Goal: Check status: Check status

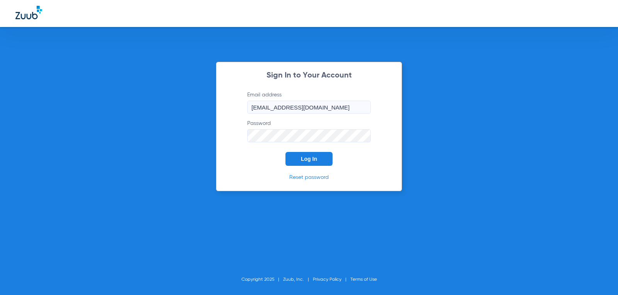
click at [306, 160] on span "Log In" at bounding box center [309, 159] width 16 height 6
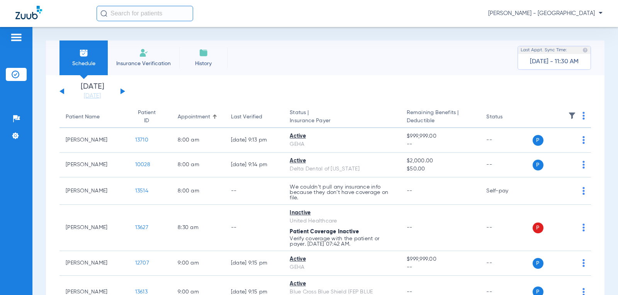
click at [123, 90] on div "[DATE] [DATE] [DATE] [DATE] [DATE] [DATE] [DATE] [DATE] [DATE] [DATE] [DATE] [D…" at bounding box center [92, 91] width 66 height 17
click at [121, 92] on button at bounding box center [123, 91] width 5 height 6
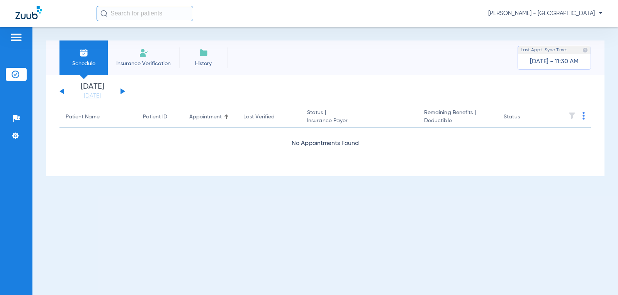
click at [121, 92] on button at bounding box center [123, 91] width 5 height 6
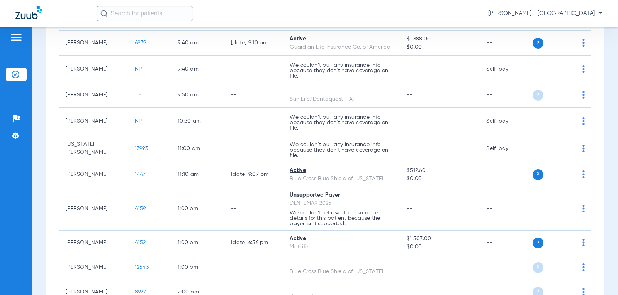
scroll to position [267, 0]
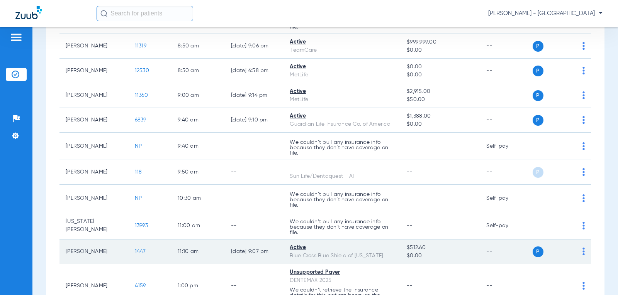
click at [135, 249] on span "1447" at bounding box center [140, 251] width 11 height 5
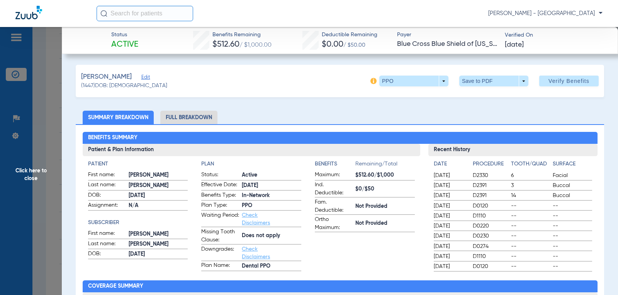
click at [37, 171] on span "Click here to close" at bounding box center [31, 174] width 62 height 295
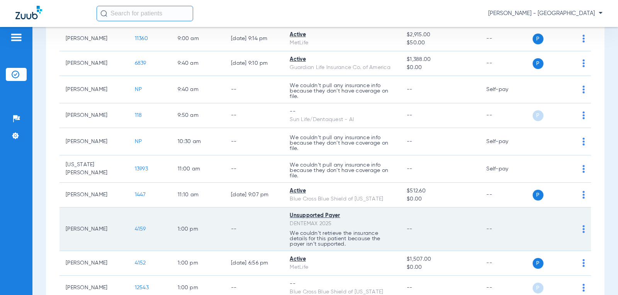
scroll to position [306, 0]
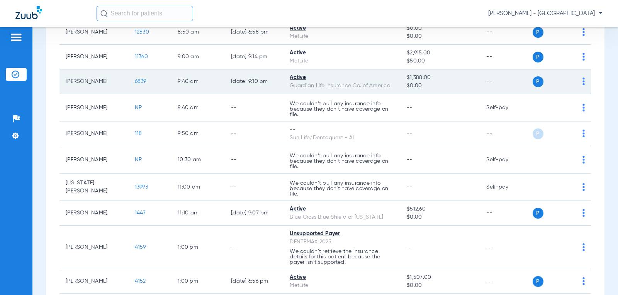
click at [135, 81] on span "6839" at bounding box center [141, 81] width 12 height 5
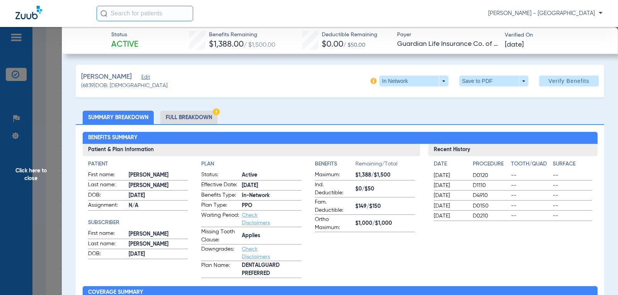
click at [23, 177] on span "Click here to close" at bounding box center [31, 174] width 62 height 295
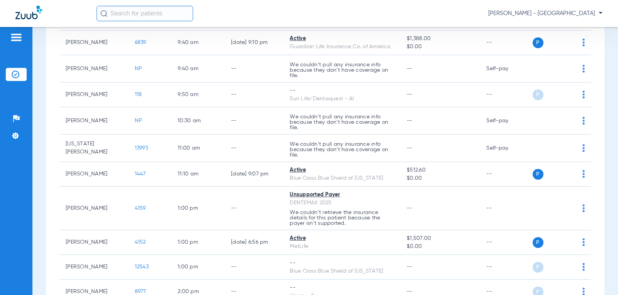
scroll to position [344, 0]
